Goal: Information Seeking & Learning: Learn about a topic

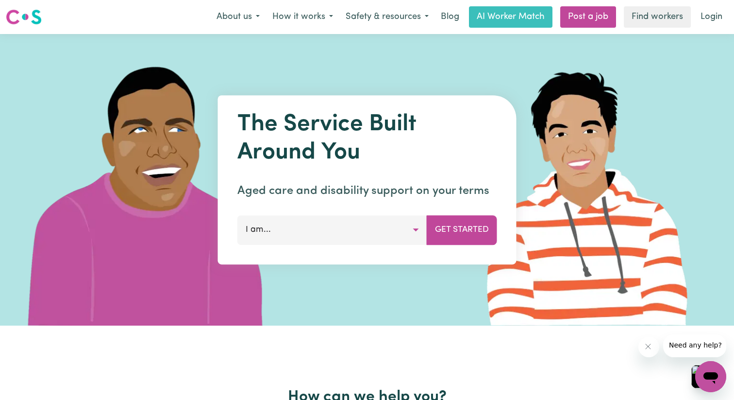
click at [37, 14] on img at bounding box center [24, 16] width 36 height 17
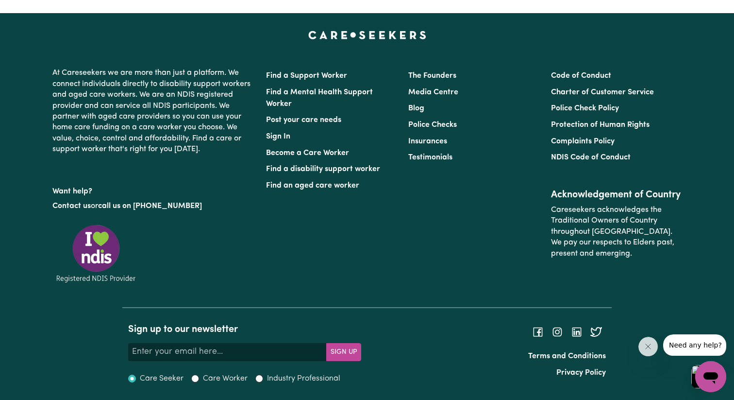
scroll to position [4327, 0]
click at [199, 379] on input "Care Worker" at bounding box center [195, 378] width 8 height 8
radio input "true"
click at [270, 379] on div "Industry Professional" at bounding box center [297, 379] width 85 height 12
click at [263, 379] on input "Industry Professional" at bounding box center [259, 378] width 8 height 8
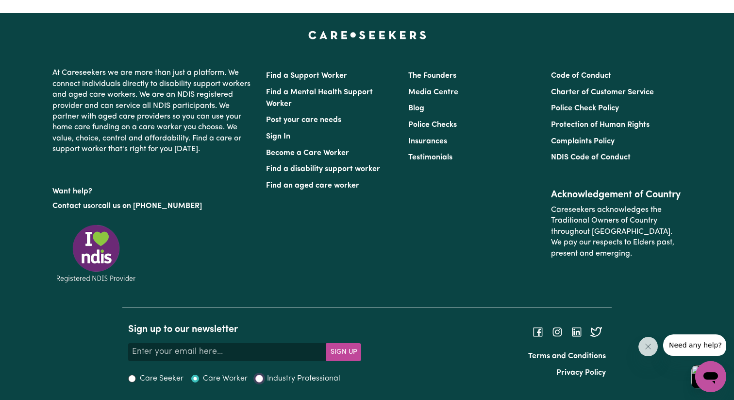
radio input "true"
click at [134, 379] on input "Care Seeker" at bounding box center [132, 378] width 8 height 8
radio input "true"
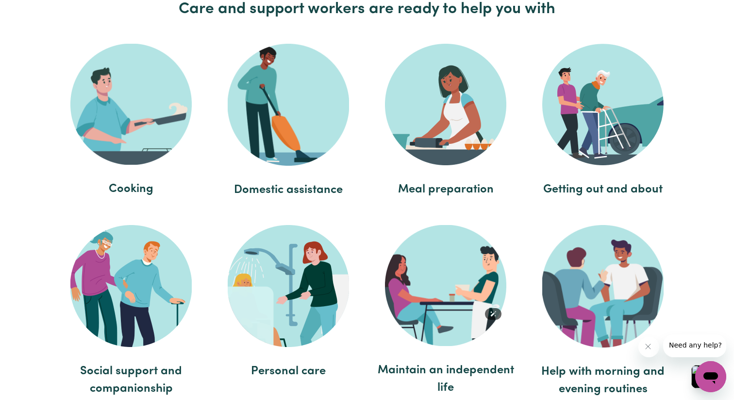
scroll to position [1790, 0]
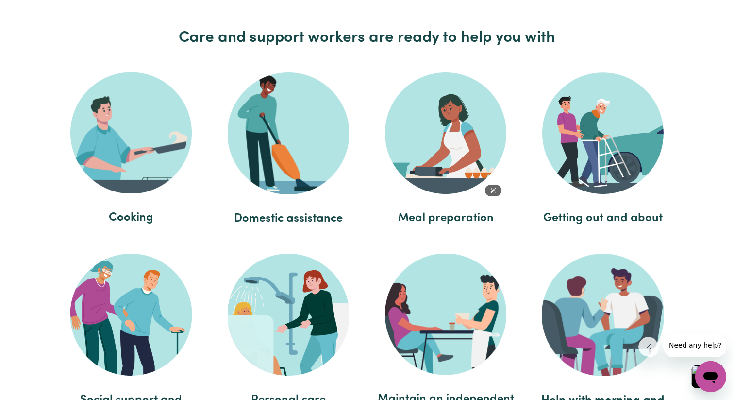
click at [458, 170] on img at bounding box center [445, 132] width 121 height 121
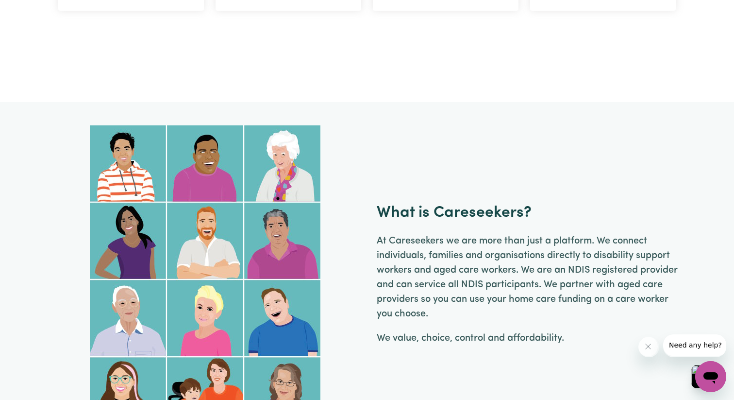
scroll to position [578, 0]
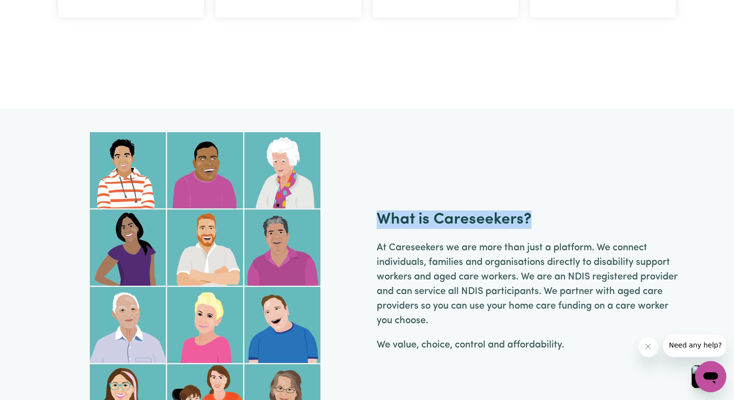
drag, startPoint x: 382, startPoint y: 221, endPoint x: 539, endPoint y: 222, distance: 157.4
click at [539, 222] on div "What is Careseekers? At [GEOGRAPHIC_DATA] we are more than just a platform. We …" at bounding box center [529, 286] width 305 height 152
click at [475, 287] on p "At Careseekers we are more than just a platform. We connect individuals, famili…" at bounding box center [529, 283] width 305 height 87
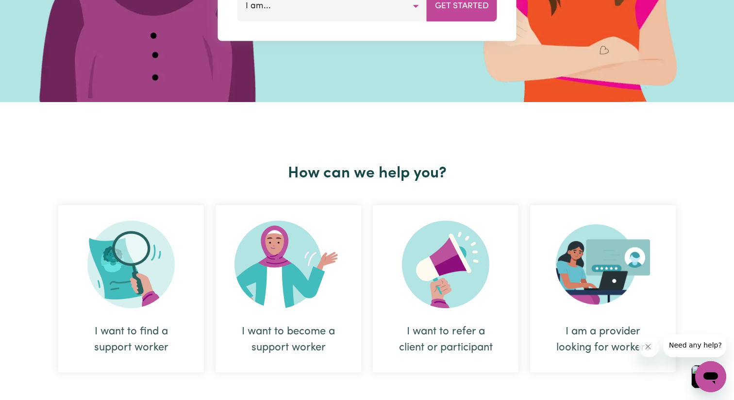
scroll to position [198, 0]
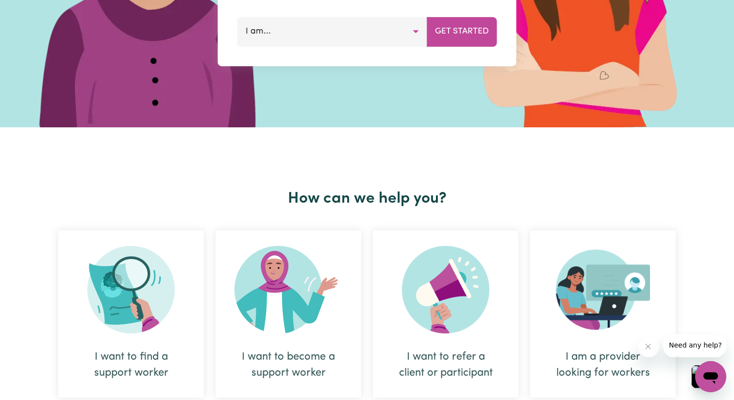
click at [370, 46] on button "I am..." at bounding box center [333, 31] width 190 height 29
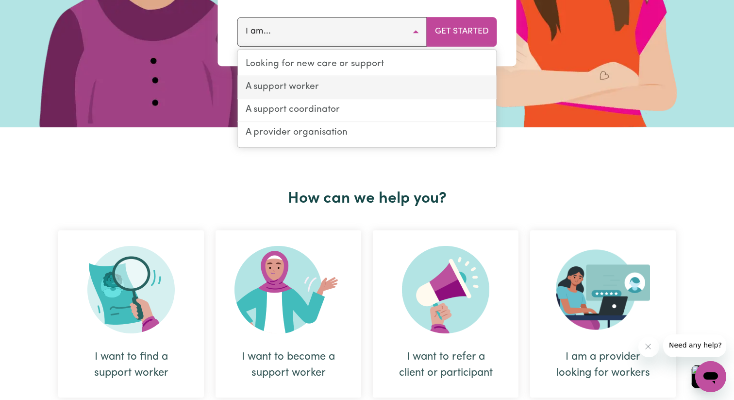
click at [359, 99] on link "A support worker" at bounding box center [367, 87] width 259 height 23
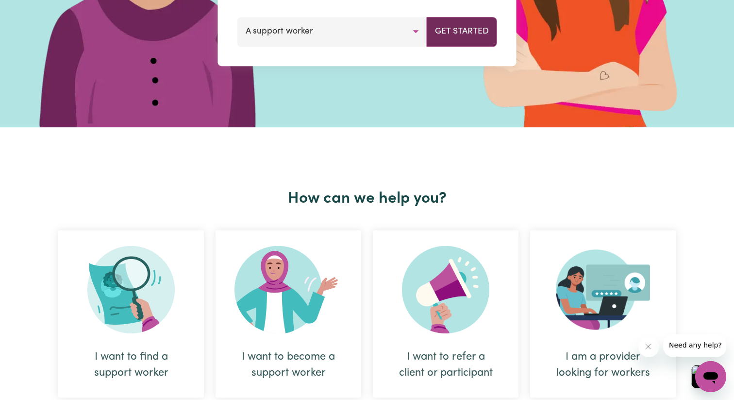
click at [445, 43] on button "Get Started" at bounding box center [462, 31] width 70 height 29
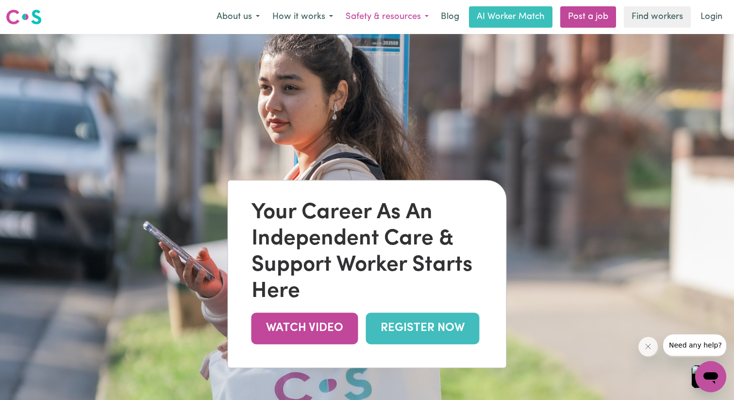
click at [369, 20] on button "Safety & resources" at bounding box center [388, 17] width 96 height 20
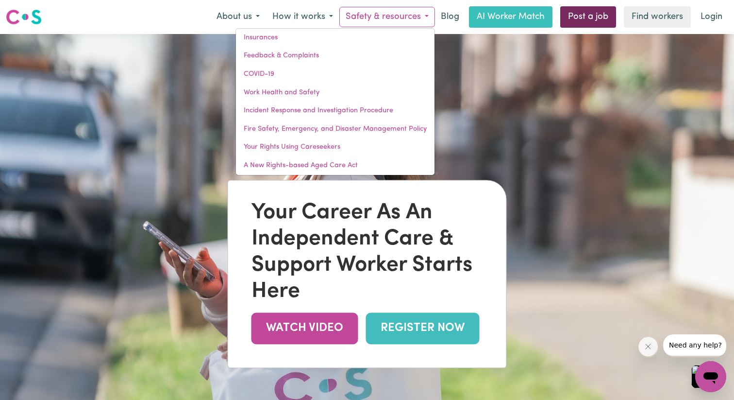
click at [590, 24] on link "Post a job" at bounding box center [588, 16] width 56 height 21
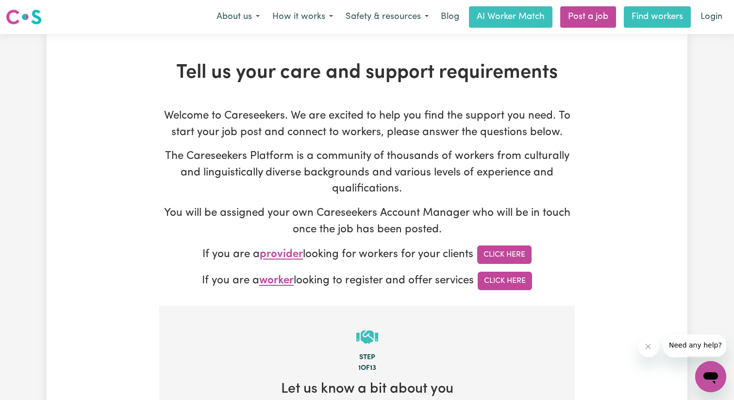
click at [637, 14] on link "Find workers" at bounding box center [657, 16] width 67 height 21
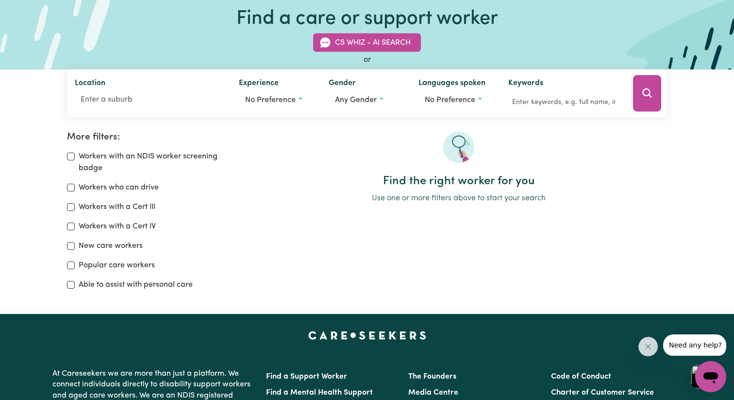
scroll to position [65, 0]
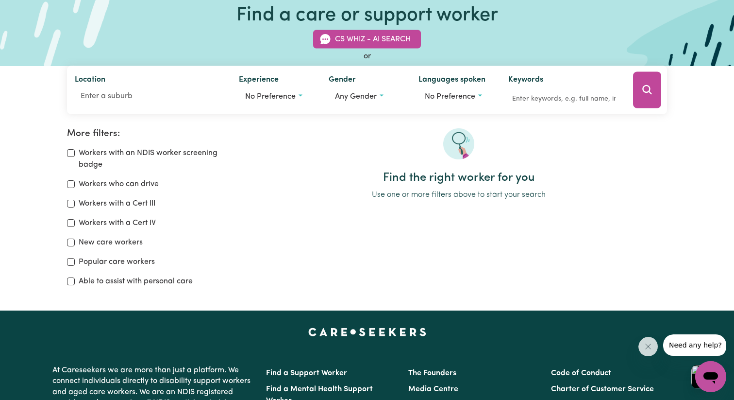
click at [187, 167] on label "Workers with an NDIS worker screening badge" at bounding box center [159, 158] width 160 height 23
click at [75, 157] on input "Workers with an NDIS worker screening badge" at bounding box center [71, 153] width 8 height 8
checkbox input "true"
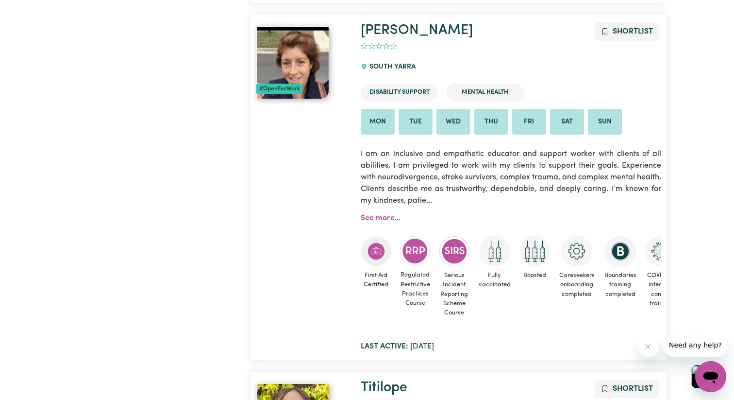
scroll to position [905, 0]
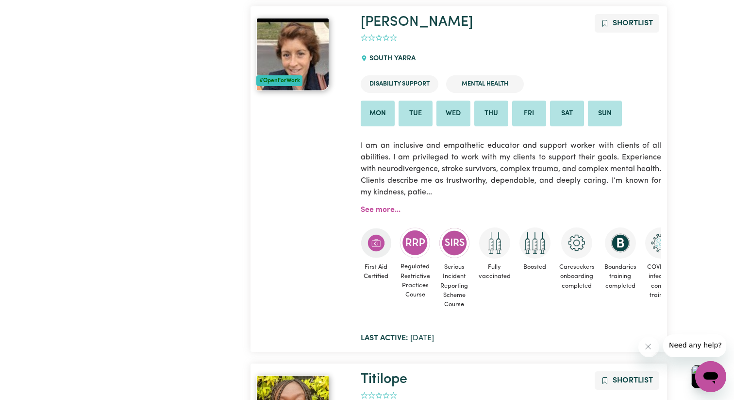
click at [312, 91] on img at bounding box center [292, 54] width 73 height 73
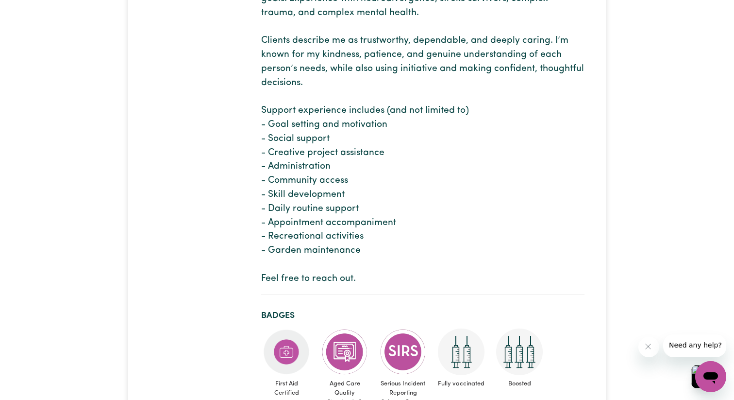
scroll to position [276, 0]
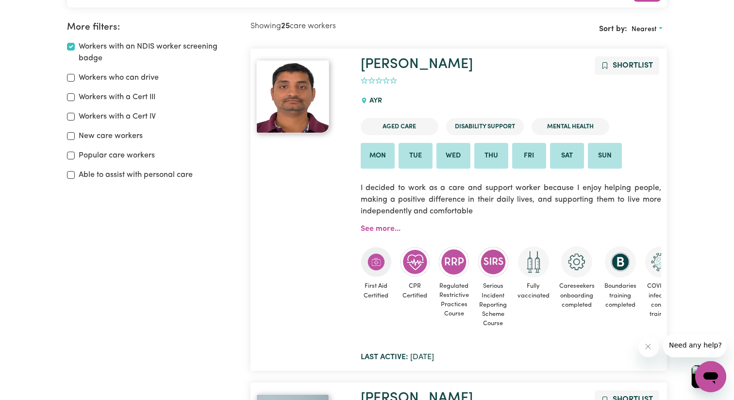
click at [304, 103] on img at bounding box center [292, 96] width 73 height 73
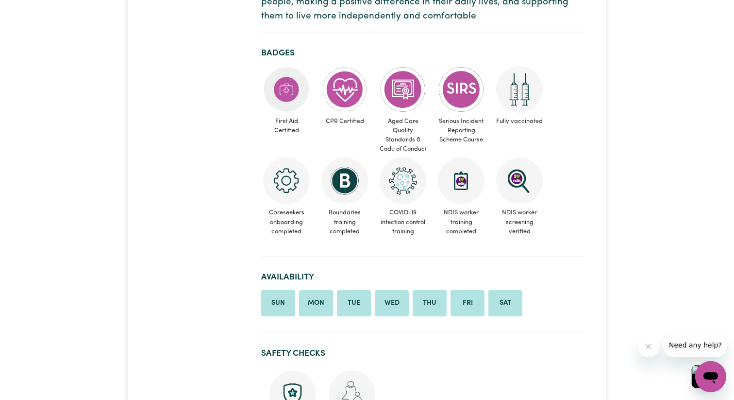
scroll to position [262, 0]
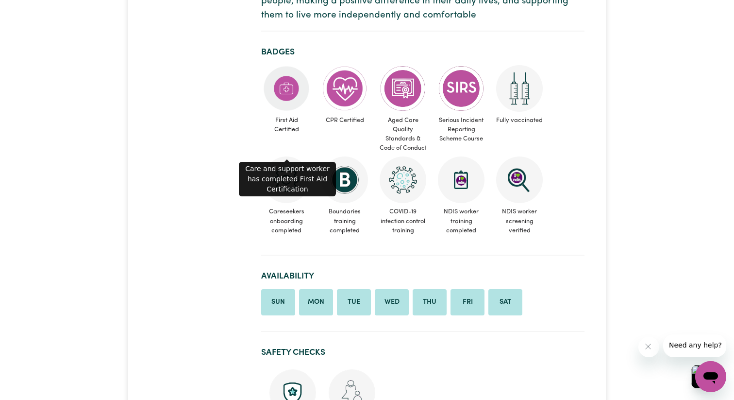
click at [302, 104] on img at bounding box center [286, 88] width 47 height 47
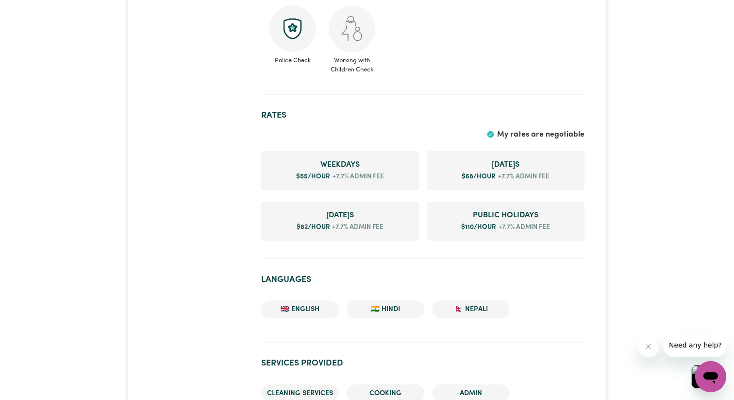
click at [350, 182] on span "+7.7% admin fee" at bounding box center [357, 177] width 54 height 10
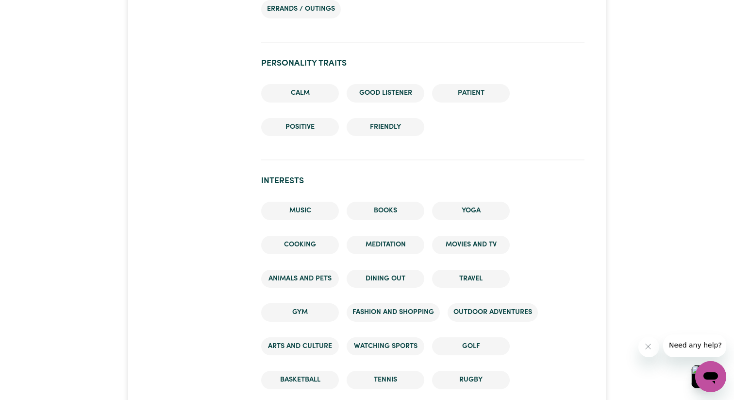
scroll to position [1299, 0]
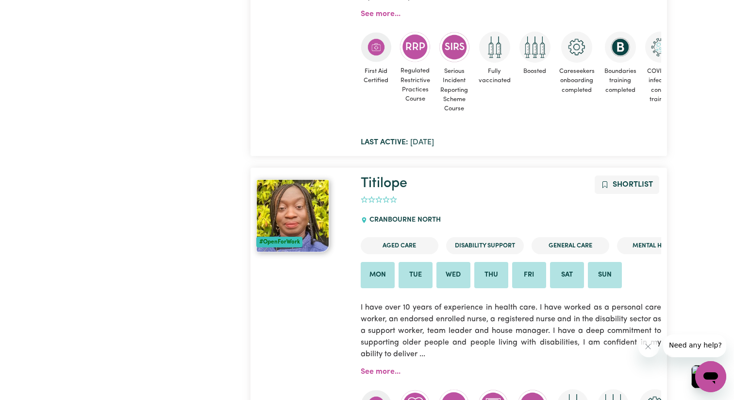
click at [306, 252] on img at bounding box center [292, 215] width 73 height 73
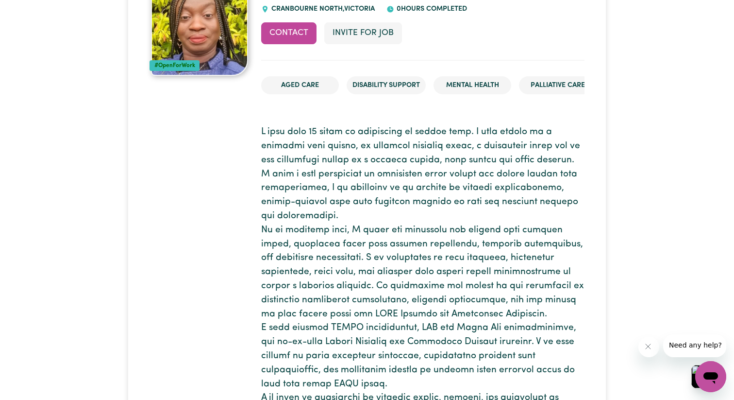
scroll to position [100, 0]
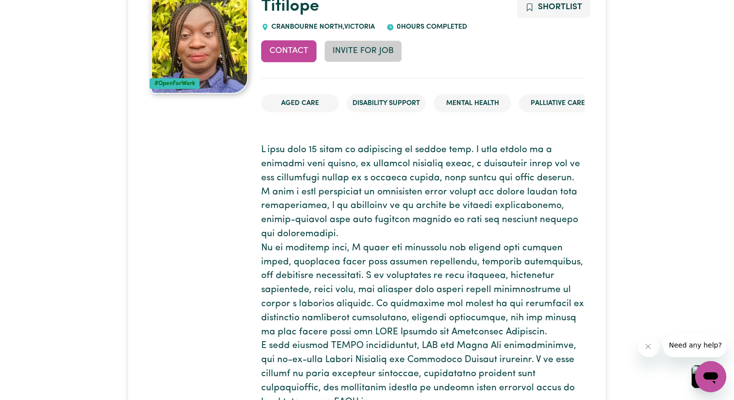
click at [363, 60] on button "Invite for Job" at bounding box center [363, 50] width 78 height 21
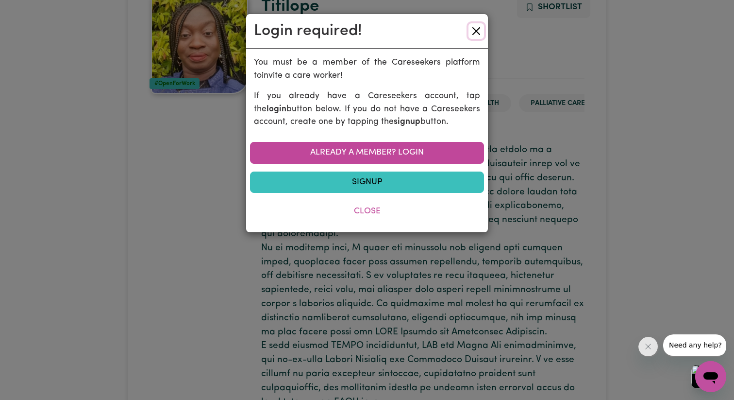
click at [475, 32] on button "Close" at bounding box center [477, 31] width 16 height 16
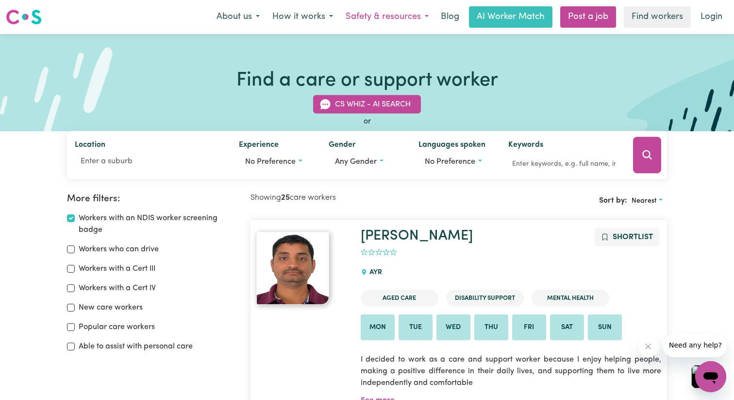
click at [379, 20] on button "Safety & resources" at bounding box center [388, 17] width 96 height 20
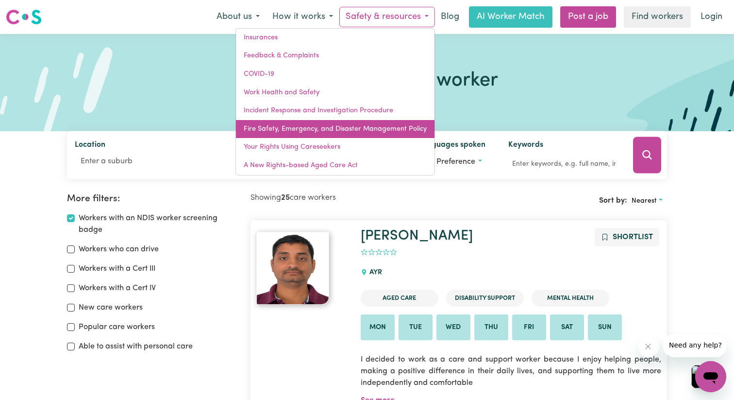
click at [354, 133] on link "Fire Safety, Emergency, and Disaster Management Policy" at bounding box center [335, 129] width 199 height 18
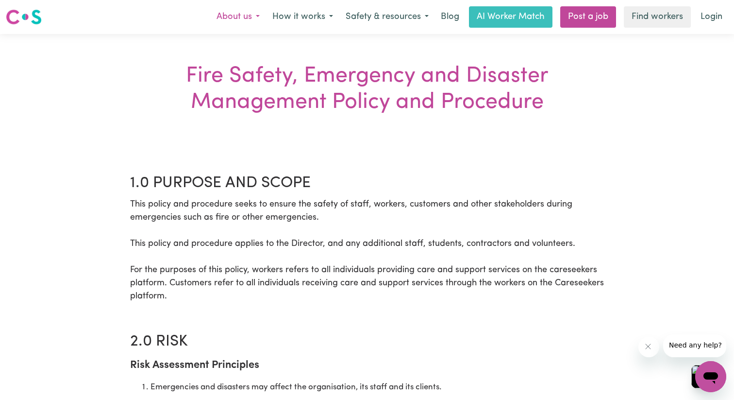
click at [210, 19] on button "About us" at bounding box center [238, 17] width 56 height 20
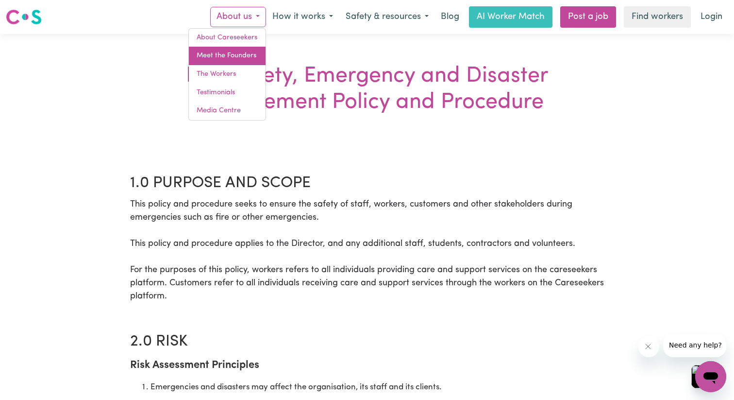
click at [204, 58] on link "Meet the Founders" at bounding box center [227, 56] width 77 height 18
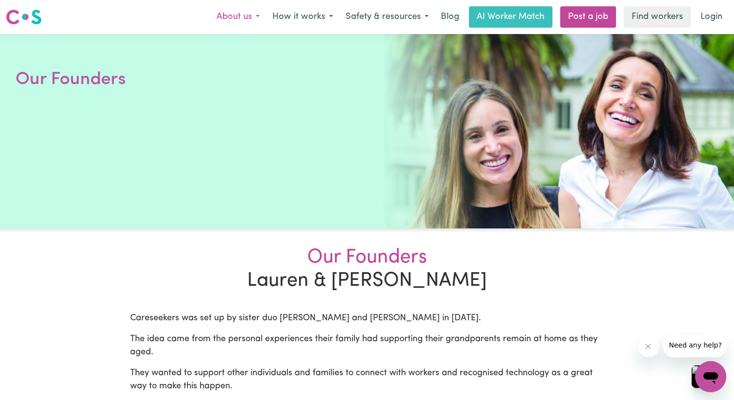
click at [210, 13] on button "About us" at bounding box center [238, 17] width 56 height 20
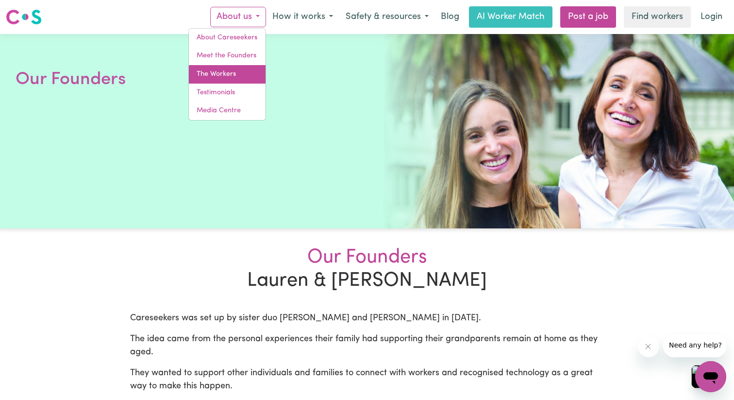
click at [189, 82] on link "The Workers" at bounding box center [227, 74] width 77 height 18
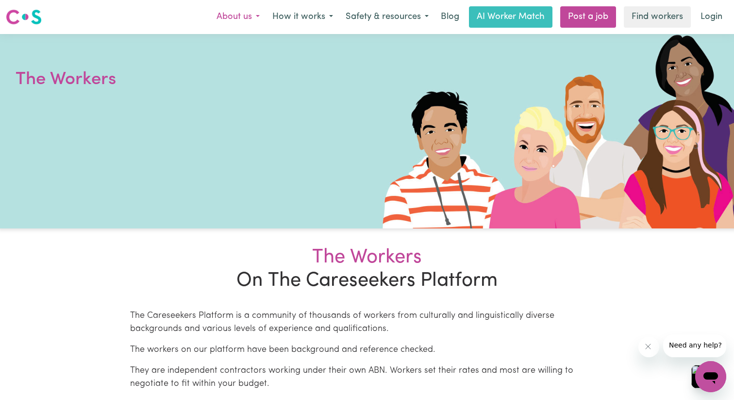
click at [210, 19] on button "About us" at bounding box center [238, 17] width 56 height 20
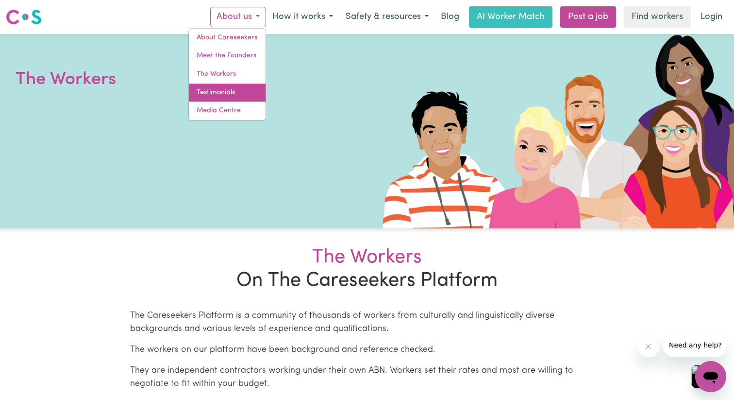
click at [192, 90] on link "Testimonials" at bounding box center [227, 93] width 77 height 18
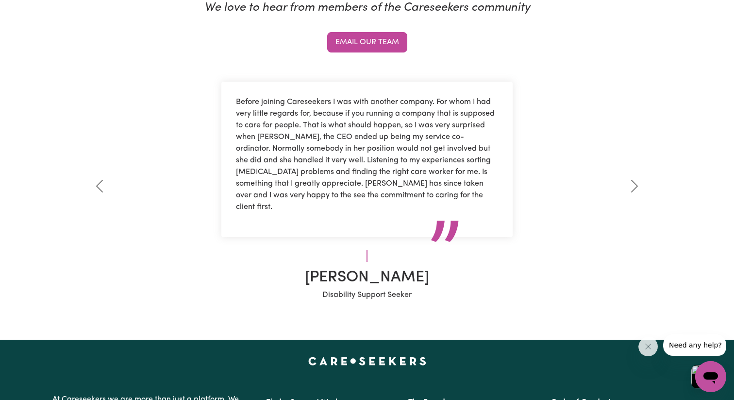
scroll to position [279, 0]
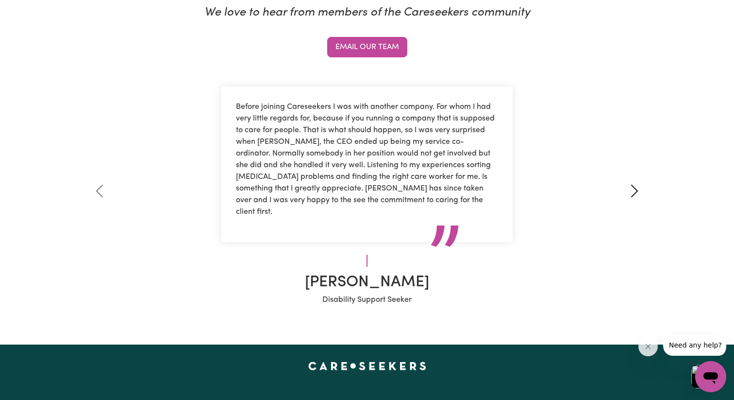
click at [635, 189] on span at bounding box center [635, 191] width 16 height 16
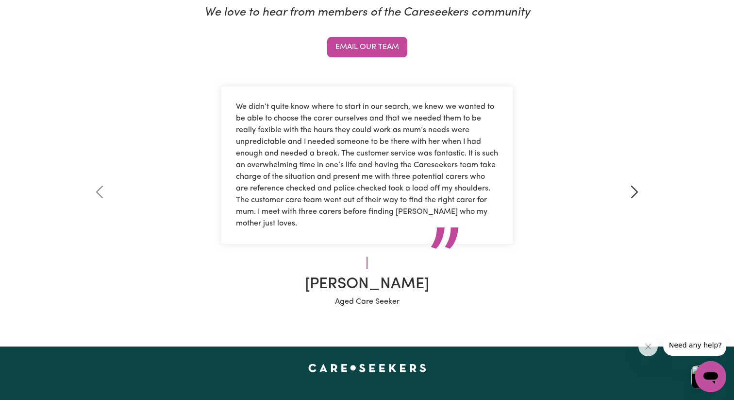
click at [635, 189] on link "Next" at bounding box center [635, 192] width 94 height 231
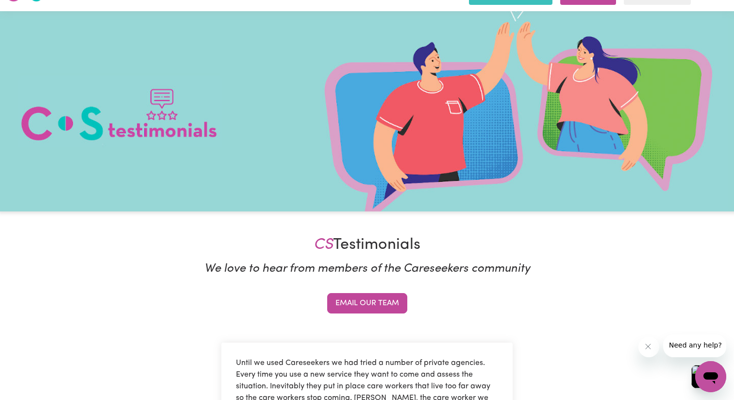
scroll to position [0, 0]
